Goal: Find specific page/section: Find specific page/section

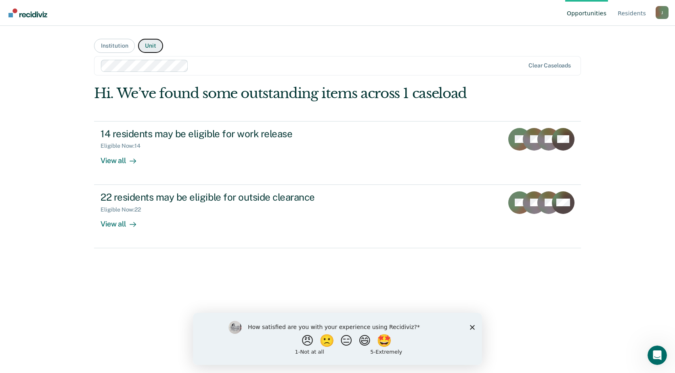
click at [153, 42] on button "Unit" at bounding box center [150, 46] width 25 height 14
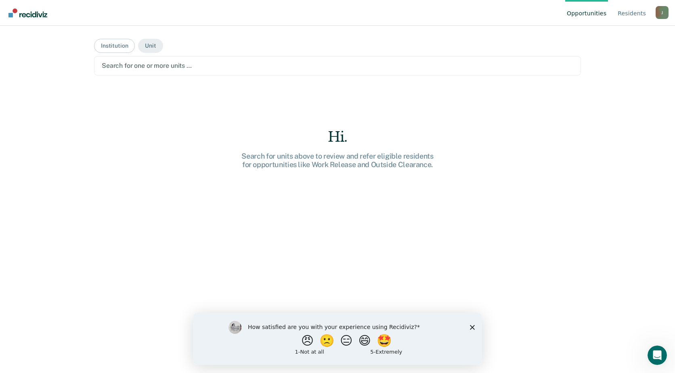
click at [471, 328] on icon "Close survey" at bounding box center [472, 326] width 5 height 5
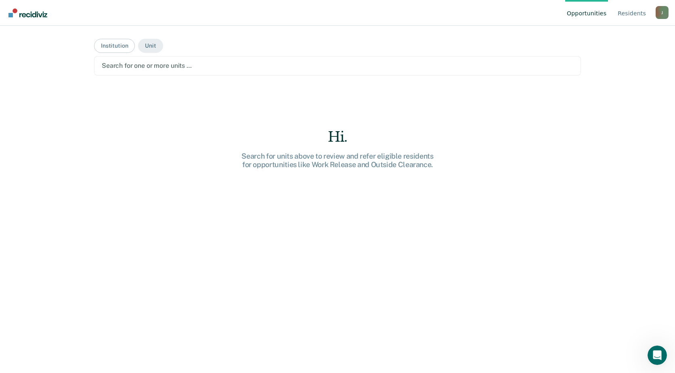
click at [149, 65] on div at bounding box center [337, 65] width 471 height 9
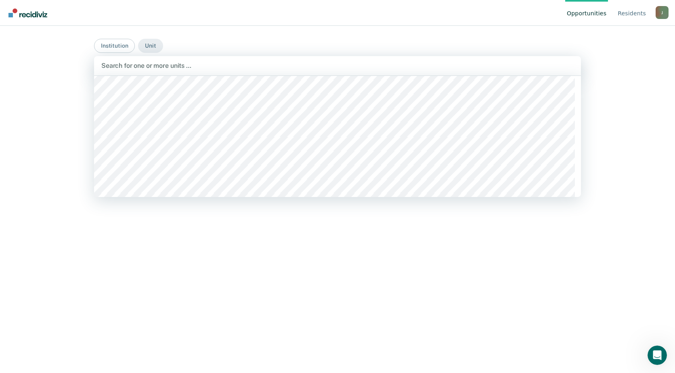
scroll to position [5730, 0]
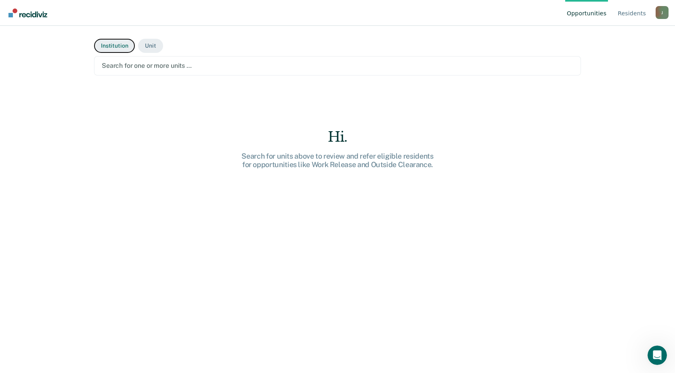
click at [120, 43] on button "Institution" at bounding box center [114, 46] width 41 height 14
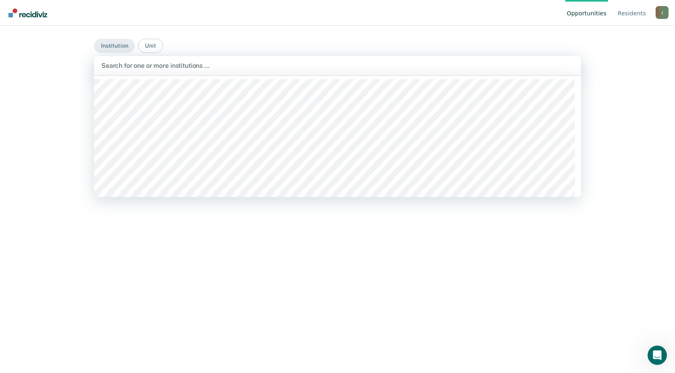
click at [181, 67] on div at bounding box center [337, 65] width 472 height 9
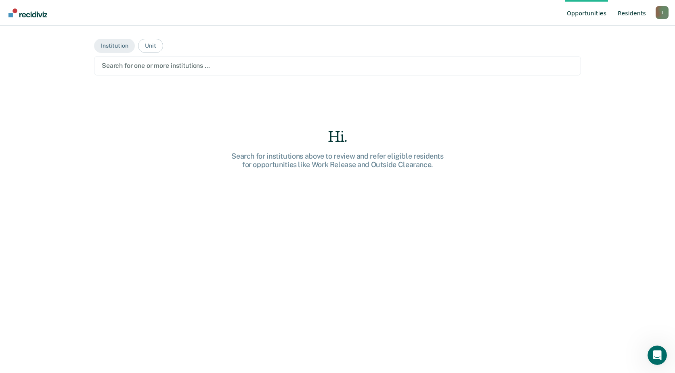
click at [638, 10] on link "Resident s" at bounding box center [631, 13] width 31 height 26
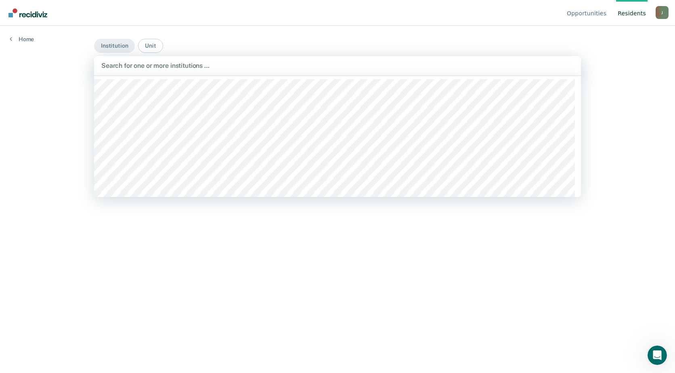
click at [198, 67] on div at bounding box center [337, 65] width 472 height 9
click at [159, 46] on button "Unit" at bounding box center [150, 46] width 25 height 14
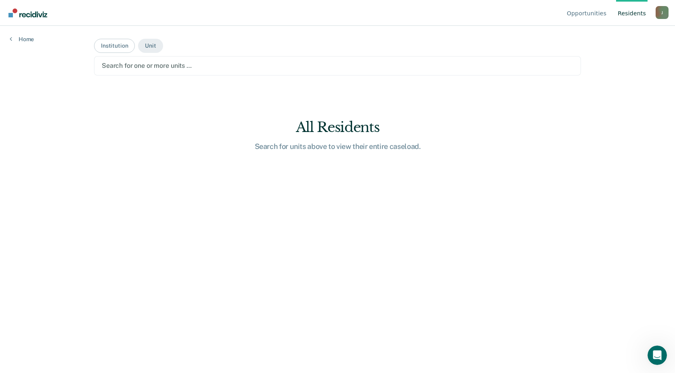
click at [167, 69] on div at bounding box center [337, 65] width 471 height 9
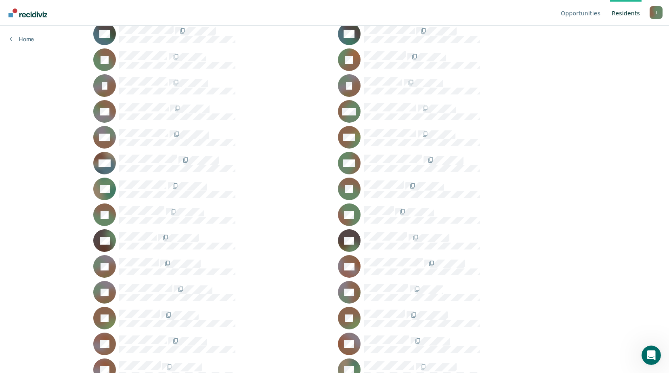
scroll to position [407, 0]
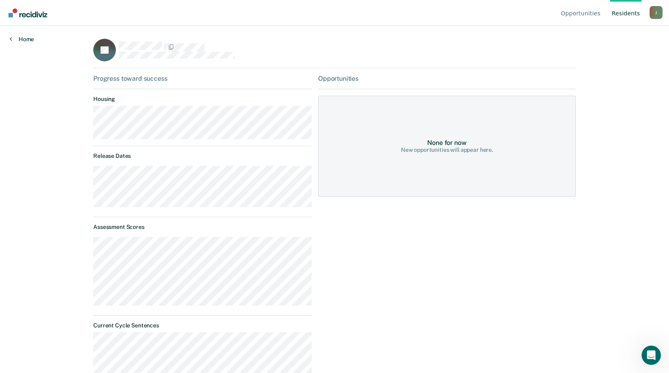
click at [27, 40] on link "Home" at bounding box center [22, 39] width 24 height 7
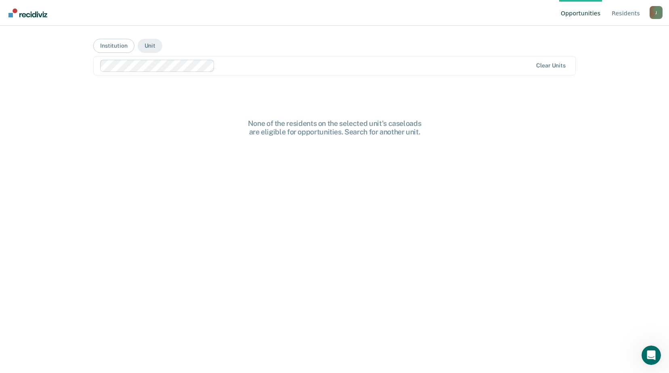
click at [312, 63] on div at bounding box center [375, 65] width 314 height 9
